Goal: Information Seeking & Learning: Learn about a topic

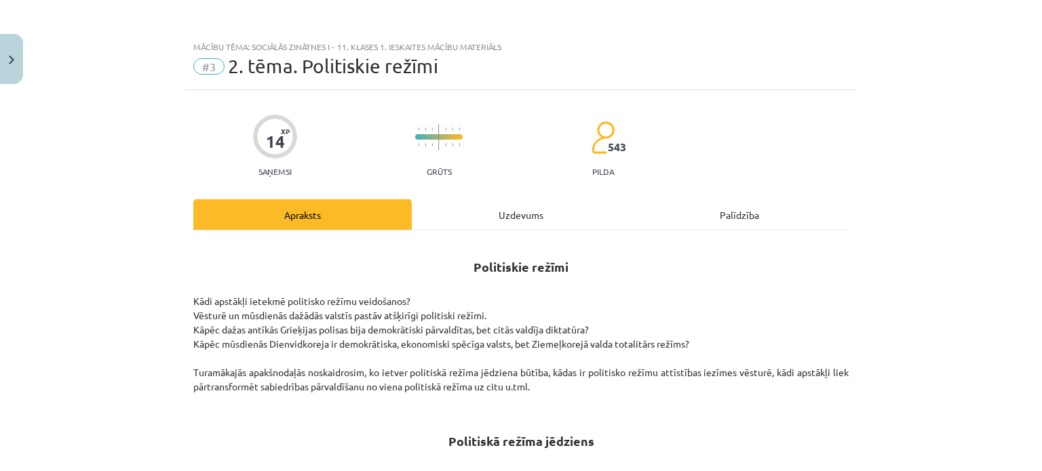
click at [536, 218] on div "Uzdevums" at bounding box center [521, 214] width 218 height 31
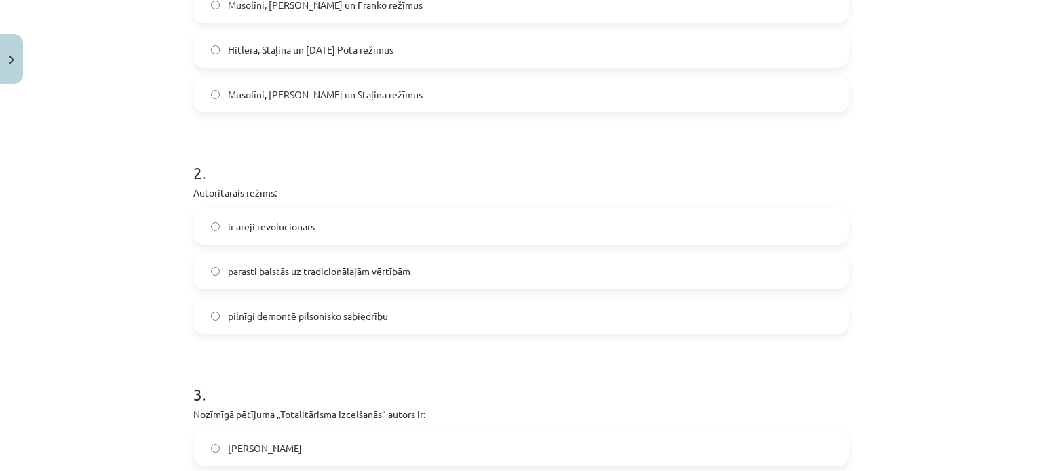
scroll to position [373, 0]
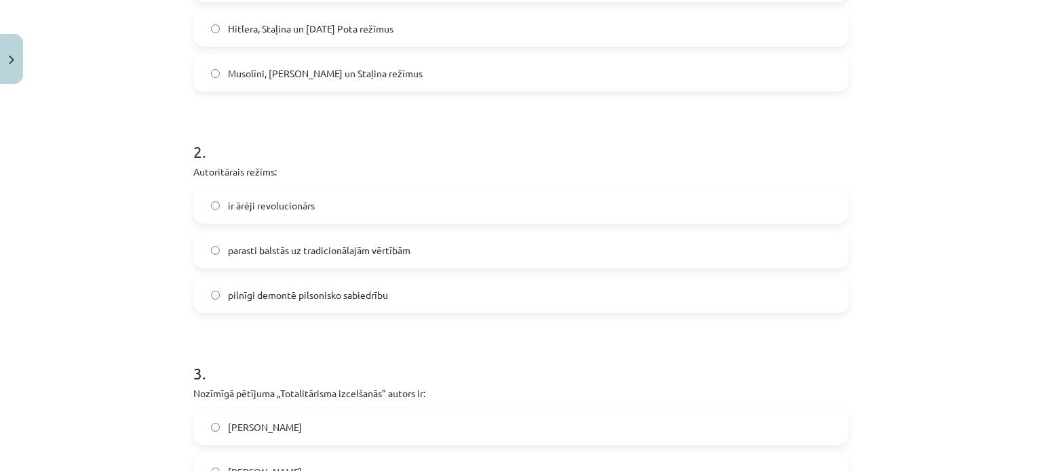
drag, startPoint x: 700, startPoint y: 292, endPoint x: 833, endPoint y: 235, distance: 144.6
click at [832, 237] on div "ir ārēji revolucionārs parasti balstās uz tradicionālajām vērtībām pilnīgi demo…" at bounding box center [520, 250] width 655 height 126
drag, startPoint x: 833, startPoint y: 235, endPoint x: 835, endPoint y: 243, distance: 7.7
click at [835, 237] on label "parasti balstās uz tradicionālajām vērtībām" at bounding box center [521, 250] width 653 height 34
click at [129, 254] on div "Mācību tēma: Sociālās zinātnes i - 11. klases 1. ieskaites mācību materiāls #3 …" at bounding box center [521, 235] width 1042 height 471
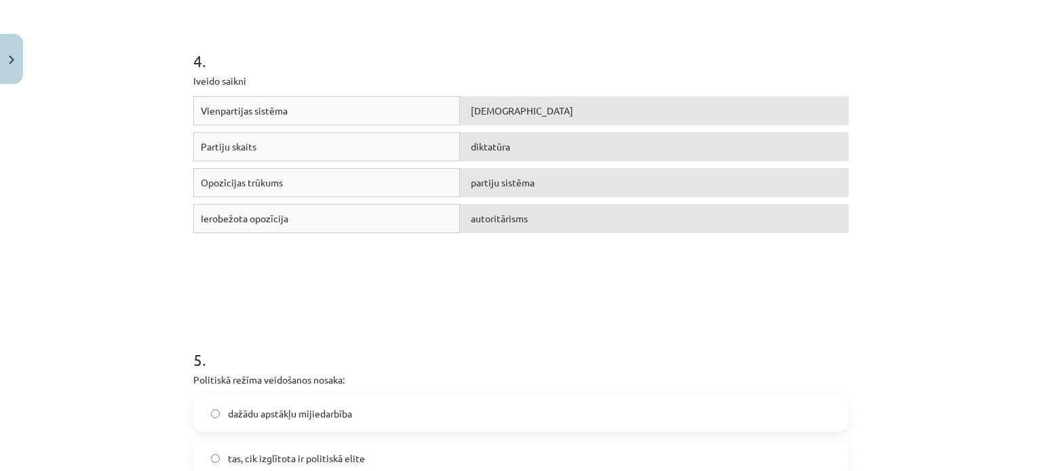
scroll to position [848, 0]
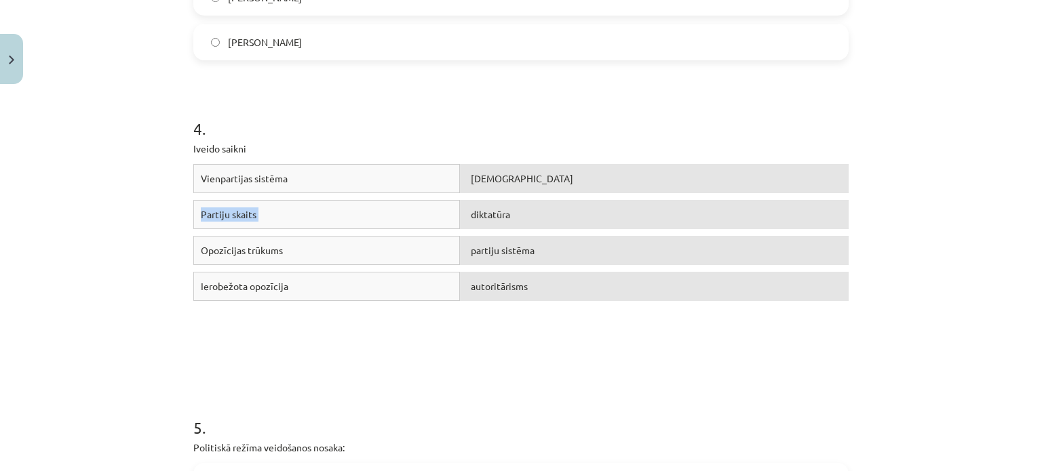
drag, startPoint x: 426, startPoint y: 183, endPoint x: 465, endPoint y: 203, distance: 43.4
click at [465, 203] on div "Vienpartijas sistēma totalitārisms Partiju skaits diktatūra Opozīcijas trūkums …" at bounding box center [520, 265] width 655 height 203
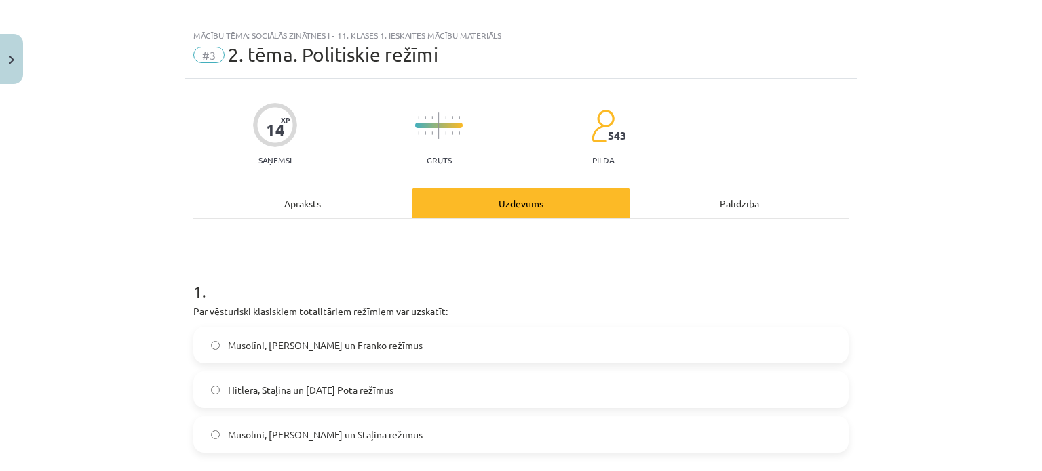
scroll to position [0, 0]
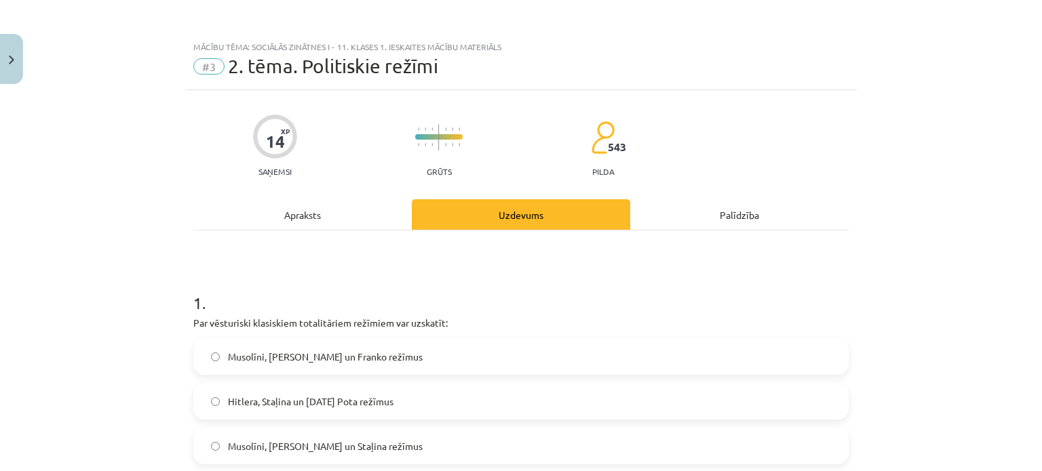
click at [331, 206] on div "Apraksts" at bounding box center [302, 214] width 218 height 31
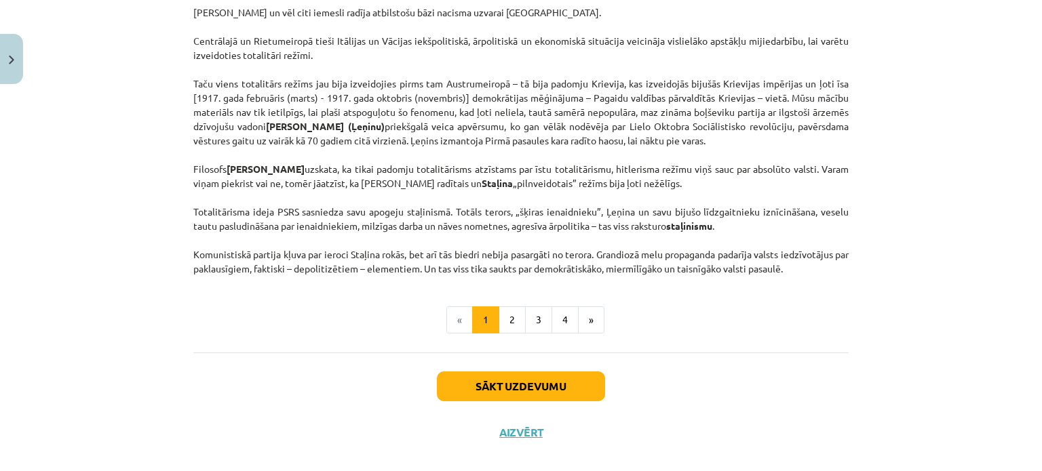
scroll to position [3426, 0]
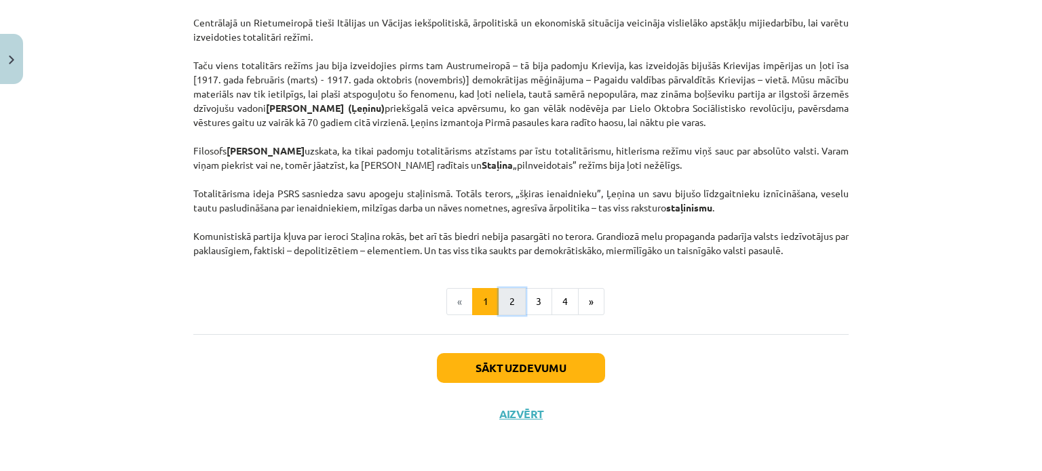
click at [505, 315] on button "2" at bounding box center [512, 301] width 27 height 27
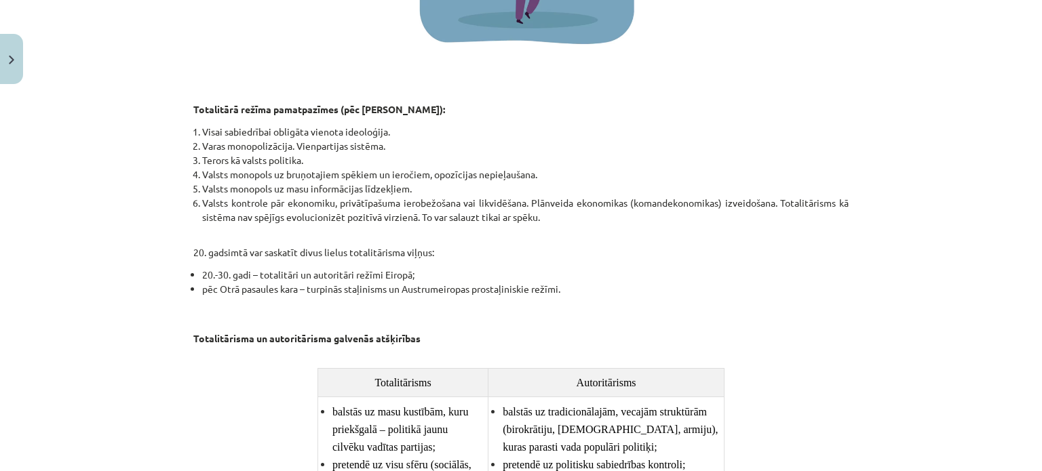
scroll to position [853, 0]
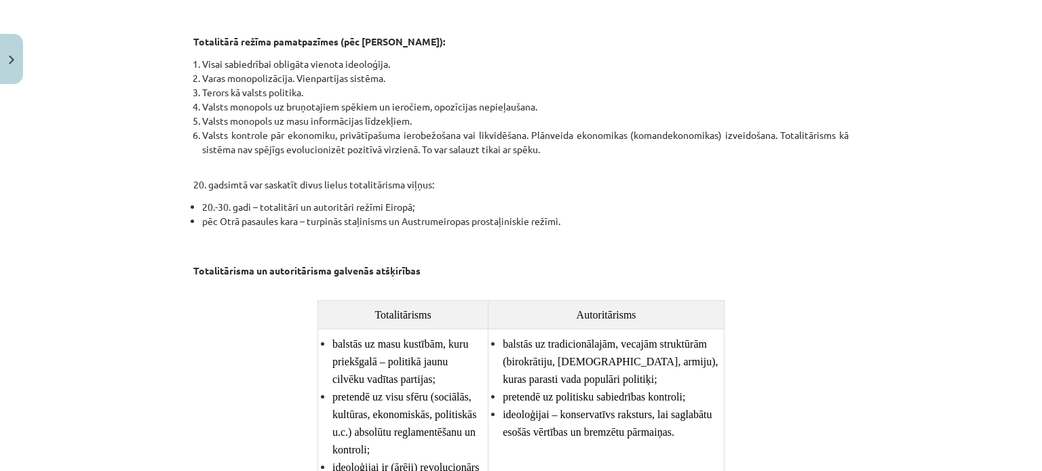
click at [635, 335] on li "balstās uz tradicionālajām, vecajām struktūrām (birokrātiju, [DEMOGRAPHIC_DATA]…" at bounding box center [611, 361] width 216 height 53
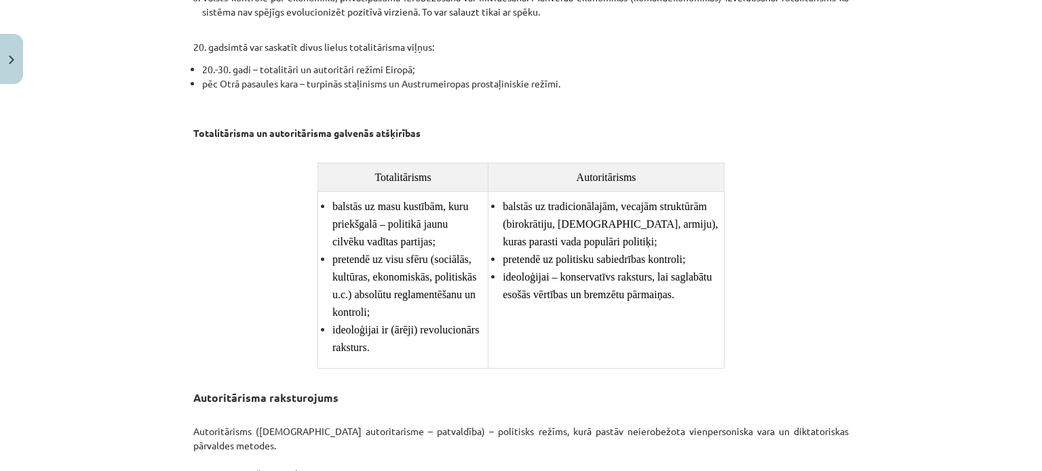
scroll to position [1020, 0]
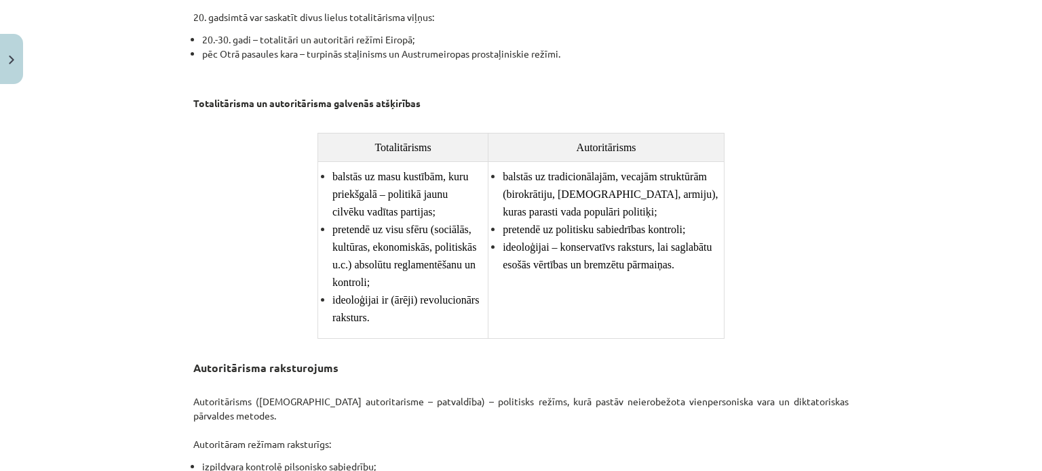
click at [731, 195] on div "Totalitārisms un autoritārisms Iepazīstoties ar politiskā režīma jēdzienu, Jūs …" at bounding box center [520, 445] width 655 height 2445
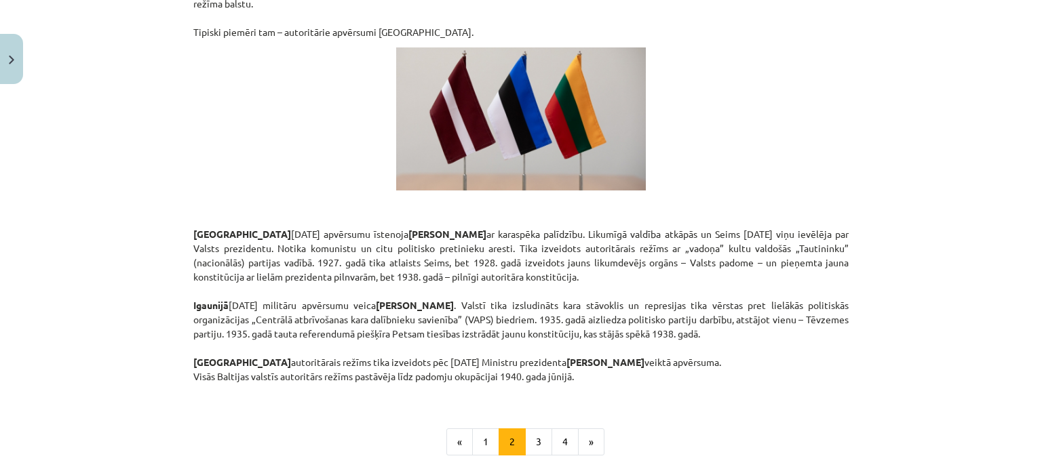
scroll to position [2309, 0]
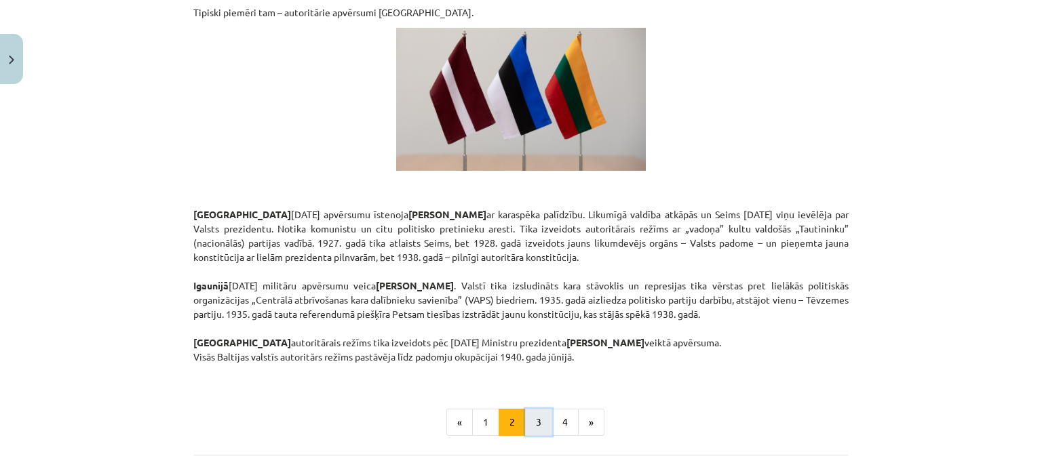
click at [532, 409] on button "3" at bounding box center [538, 422] width 27 height 27
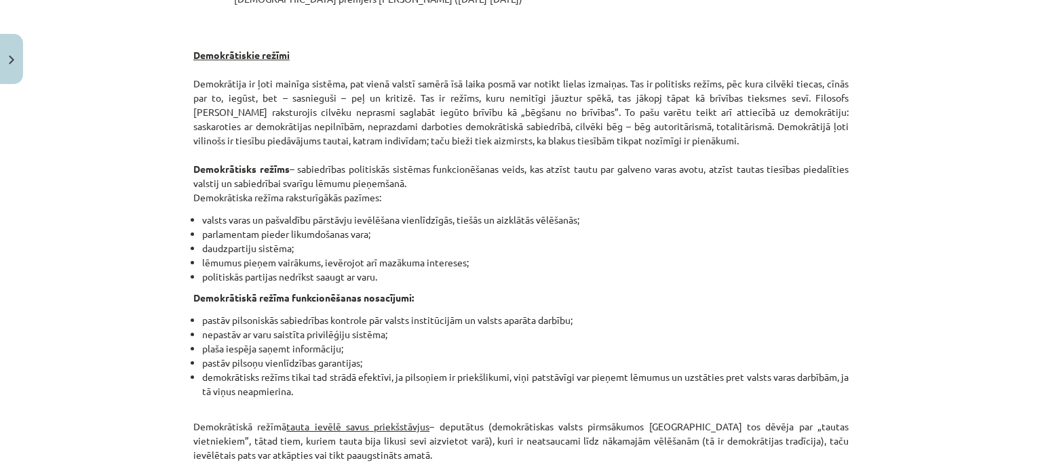
scroll to position [378, 0]
